Goal: Task Accomplishment & Management: Use online tool/utility

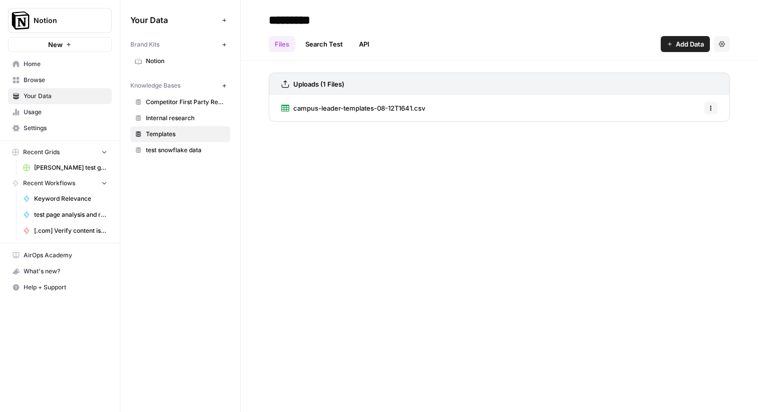
click at [35, 82] on span "Browse" at bounding box center [66, 80] width 84 height 9
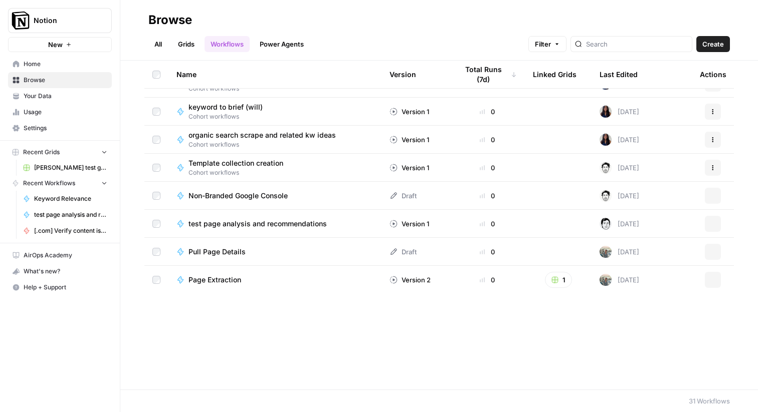
scroll to position [408, 0]
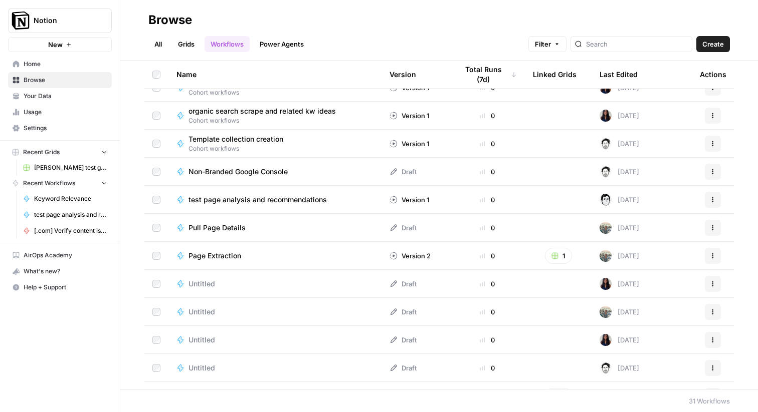
click at [268, 199] on span "test page analysis and recommendations" at bounding box center [257, 200] width 138 height 10
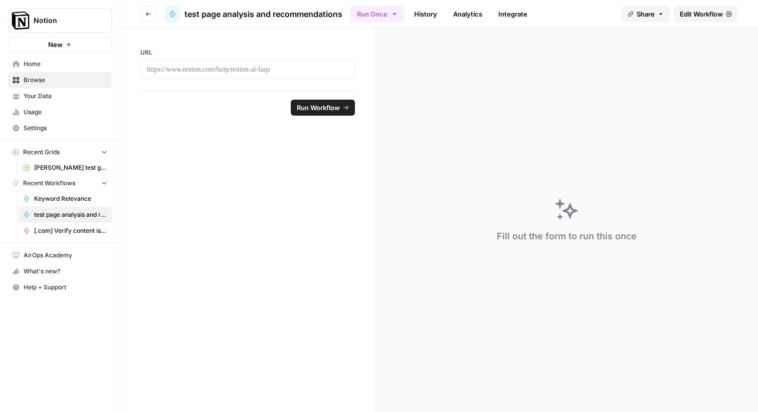
click at [702, 9] on span "Edit Workflow" at bounding box center [701, 14] width 43 height 10
